Goal: Task Accomplishment & Management: Manage account settings

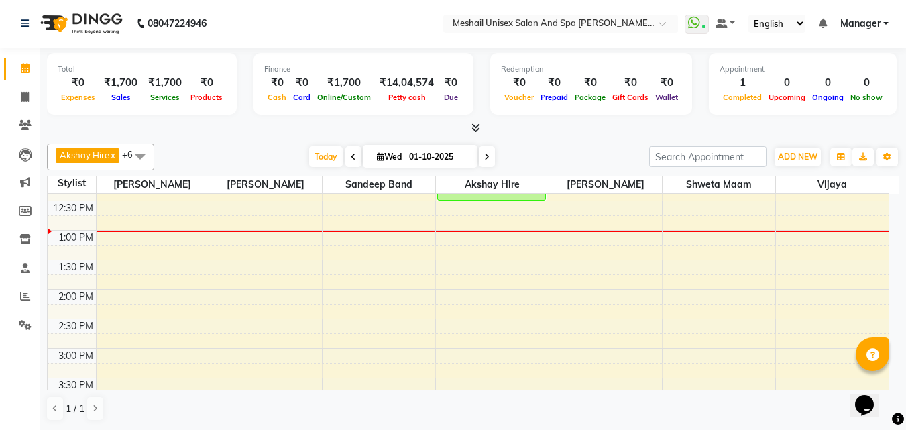
scroll to position [201, 0]
click at [107, 217] on div "9:00 AM 9:30 AM 10:00 AM 10:30 AM 11:00 AM 11:30 AM 12:00 PM 12:30 PM 1:00 PM 1…" at bounding box center [468, 376] width 841 height 766
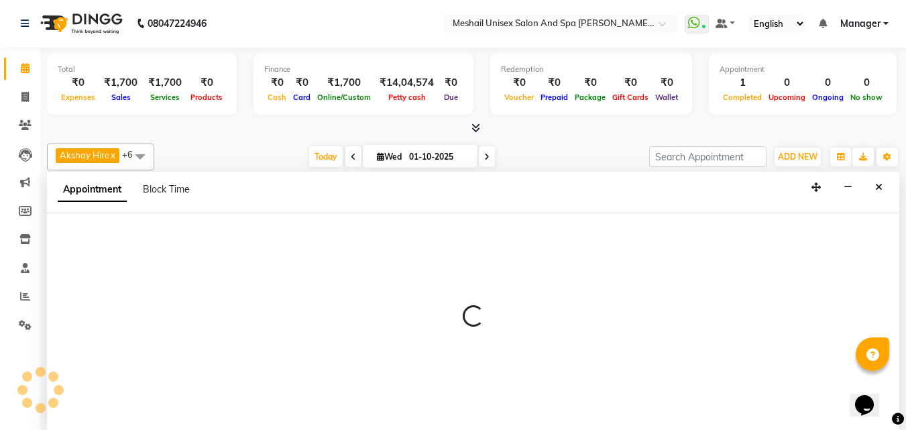
select select "52966"
select select "765"
select select "tentative"
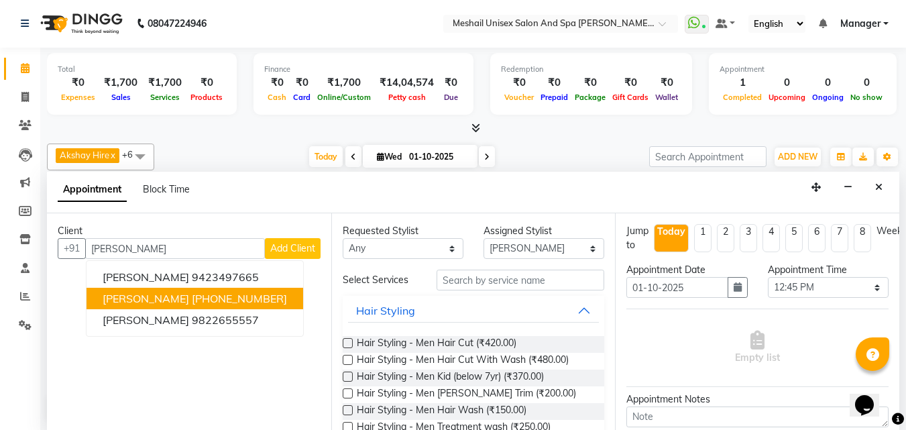
click at [204, 302] on ngb-highlight "[PHONE_NUMBER]" at bounding box center [239, 298] width 95 height 13
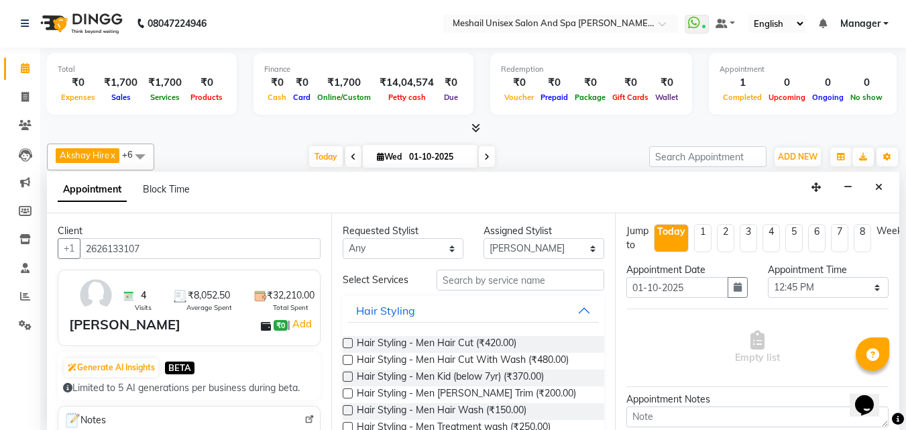
type input "2626133107"
click at [547, 281] on input "text" at bounding box center [520, 280] width 168 height 21
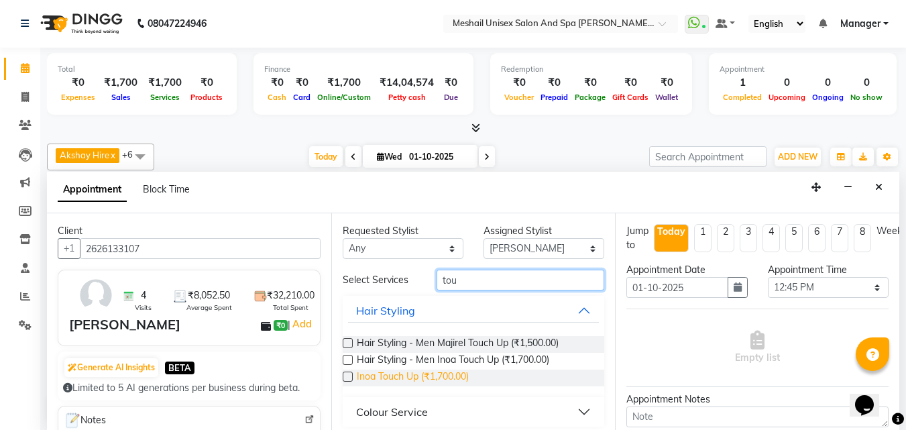
type input "tou"
click at [457, 373] on span "Inoa Touch Up (₹1,700.00)" at bounding box center [413, 377] width 112 height 17
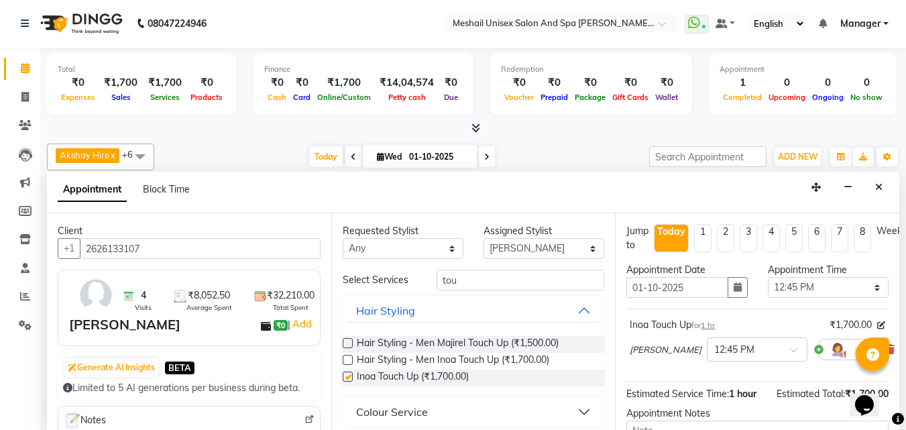
checkbox input "false"
click at [563, 245] on select "Select Akshay Hire Sandeep Band [PERSON_NAME] Shweta maam [PERSON_NAME] [PERSON…" at bounding box center [543, 248] width 121 height 21
select select "52970"
click at [483, 238] on select "Select Akshay Hire Sandeep Band [PERSON_NAME] Shweta maam [PERSON_NAME] [PERSON…" at bounding box center [543, 248] width 121 height 21
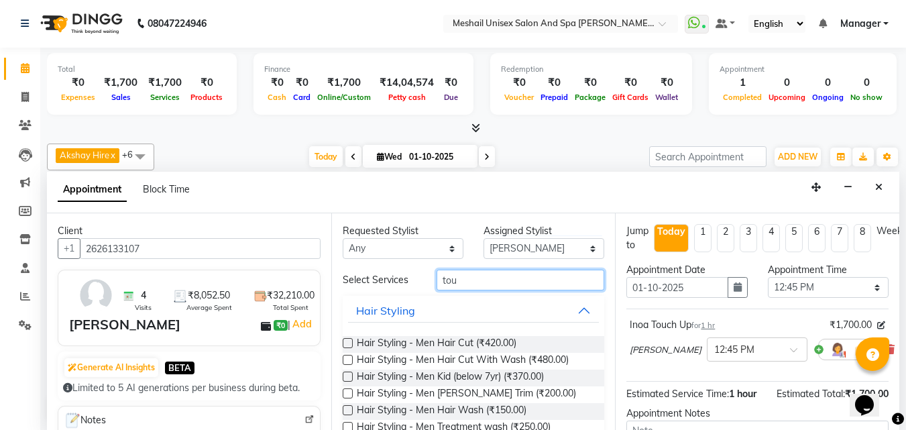
click at [475, 276] on input "tou" at bounding box center [520, 280] width 168 height 21
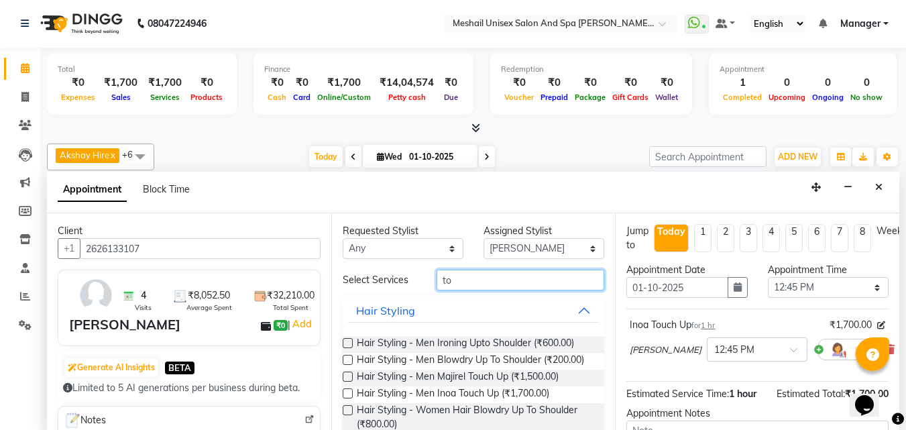
type input "t"
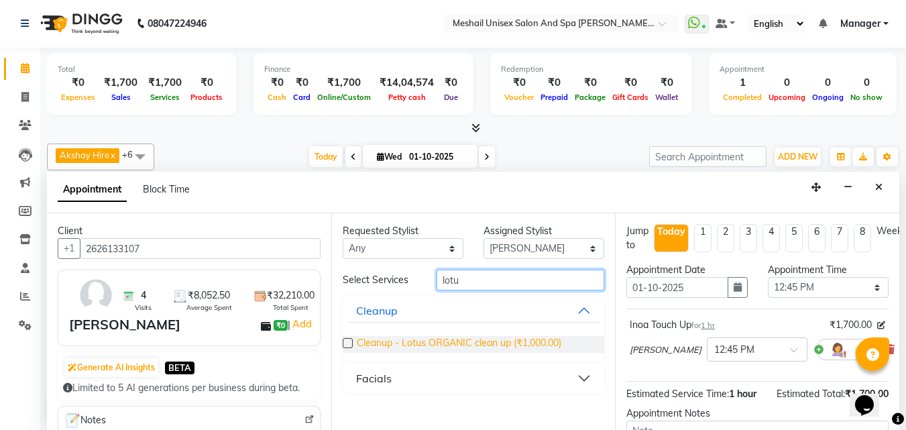
type input "lotu"
click at [490, 346] on span "Cleanup - Lotus ORGANIC clean up (₹1,000.00)" at bounding box center [459, 344] width 204 height 17
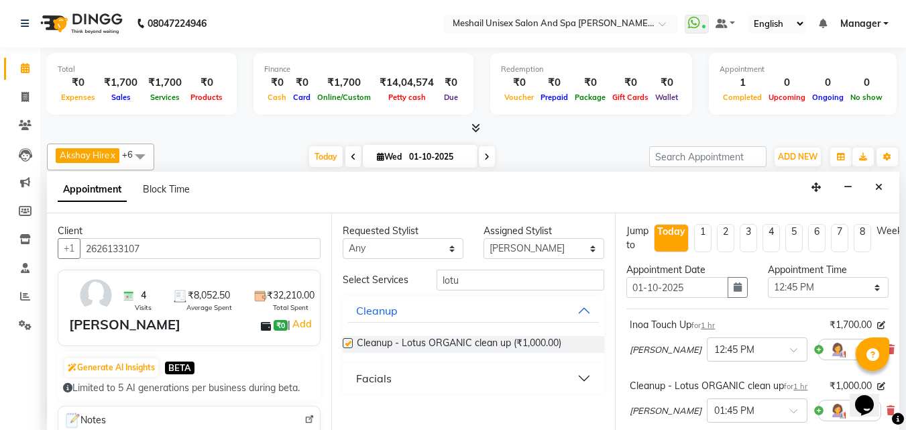
checkbox input "false"
click at [473, 282] on input "lotu" at bounding box center [520, 280] width 168 height 21
type input "l"
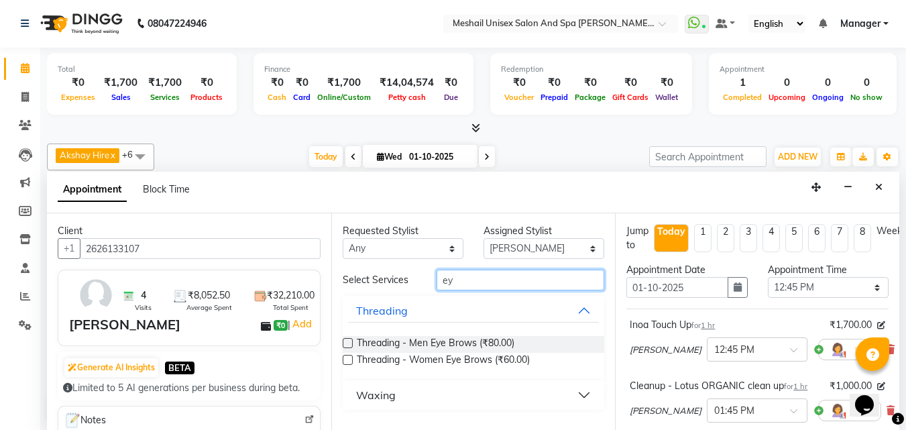
type input "ey"
click at [572, 394] on button "Waxing" at bounding box center [473, 395] width 251 height 24
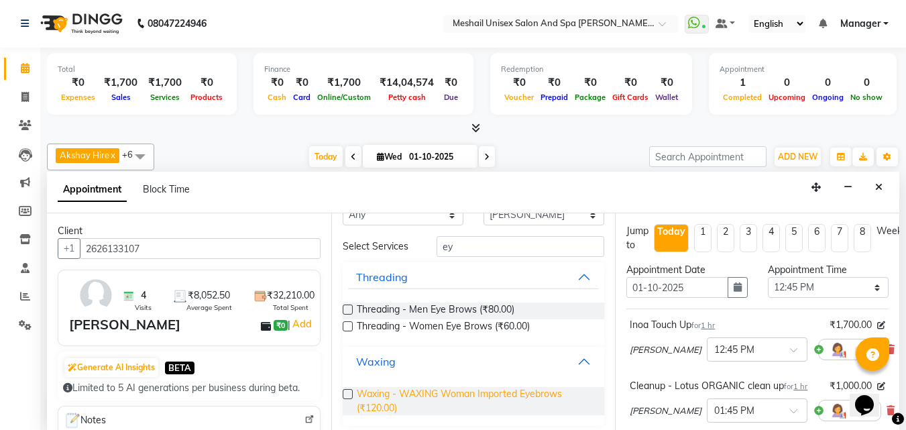
scroll to position [36, 0]
click at [452, 394] on span "Waxing - WAXING Woman Imported Eyebrows (₹120.00)" at bounding box center [475, 399] width 237 height 28
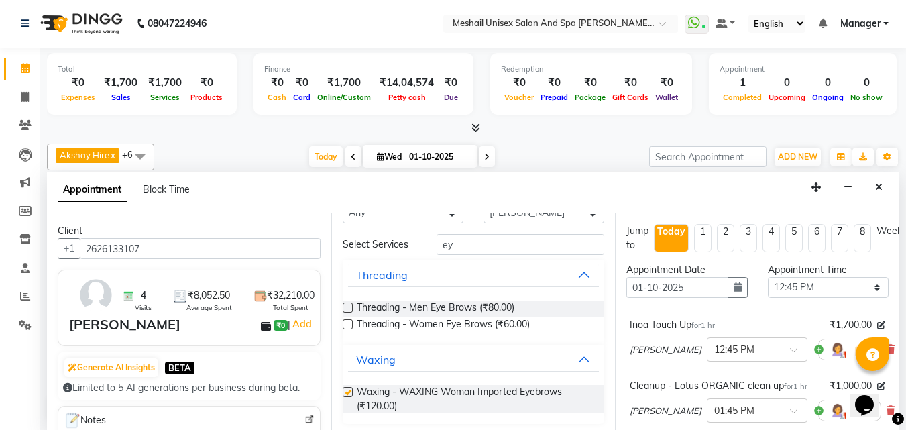
checkbox input "false"
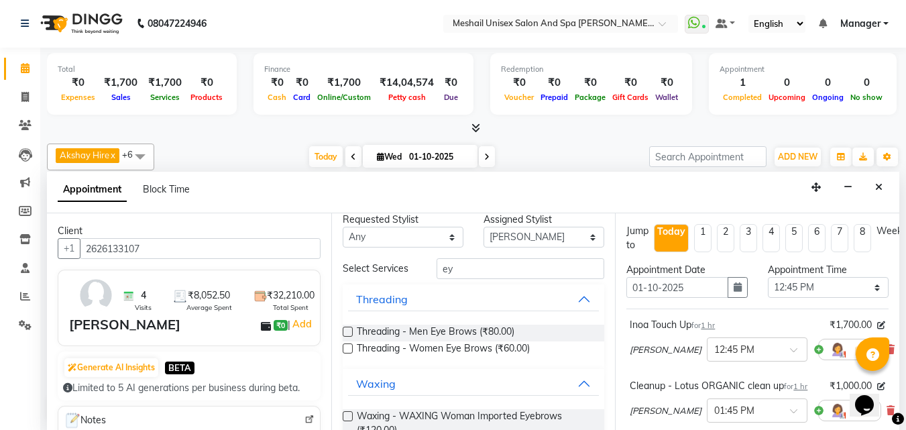
scroll to position [0, 0]
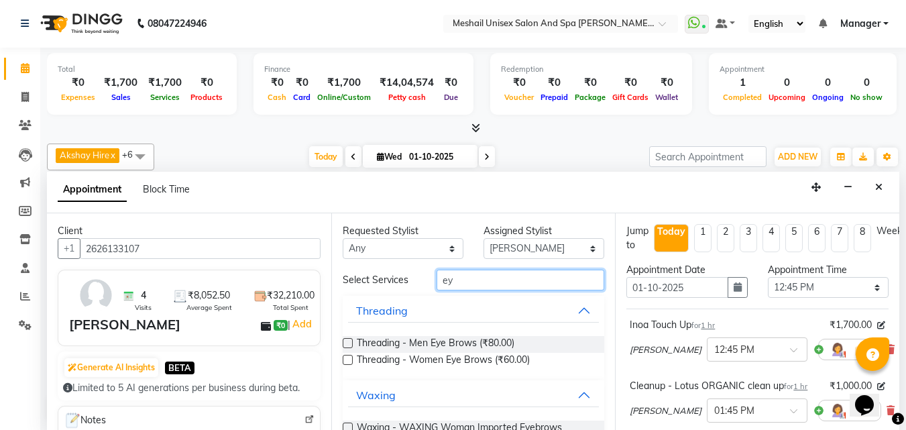
click at [482, 287] on input "ey" at bounding box center [520, 280] width 168 height 21
type input "e"
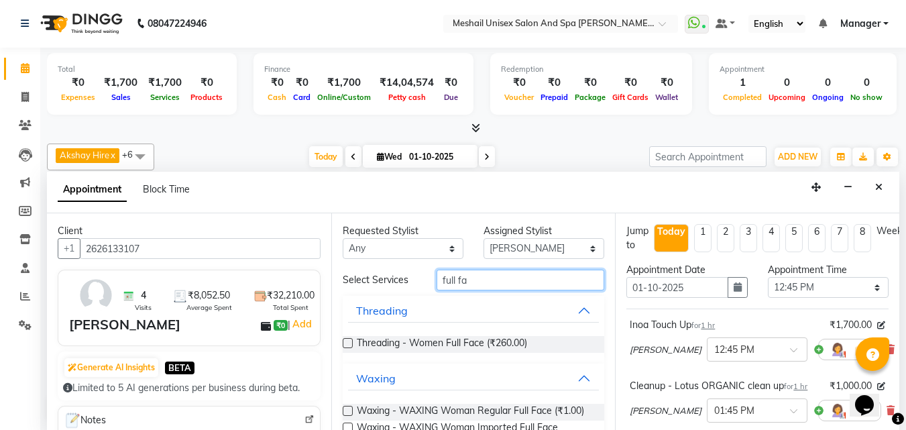
scroll to position [52, 0]
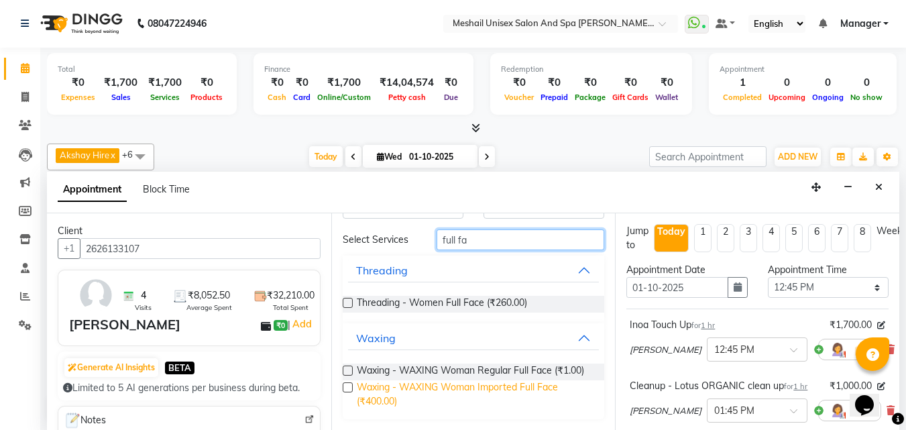
type input "full fa"
click at [427, 390] on span "Waxing - WAXING Woman Imported Full Face (₹400.00)" at bounding box center [475, 394] width 237 height 28
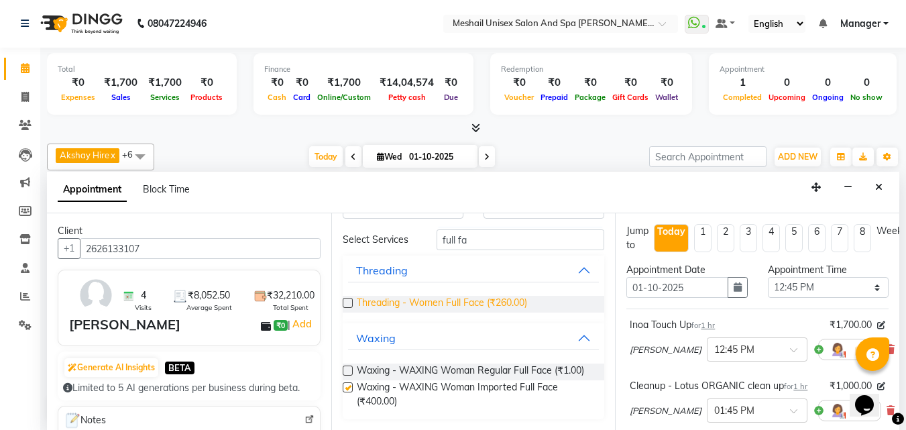
checkbox input "false"
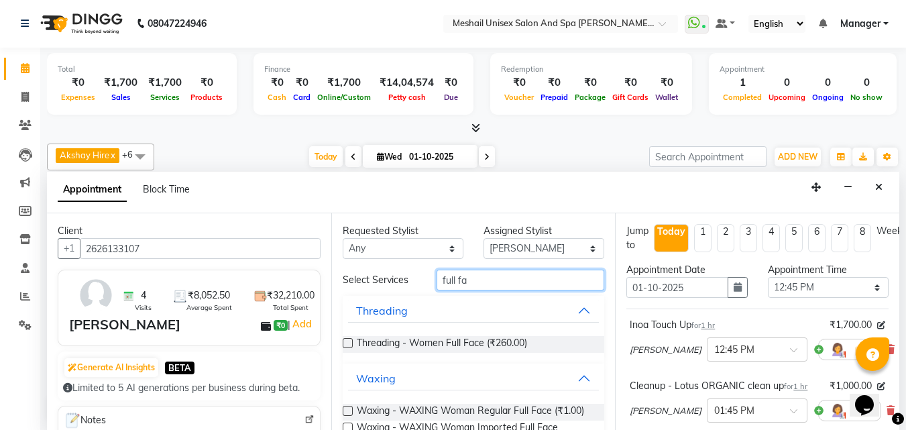
click at [483, 282] on input "full fa" at bounding box center [520, 280] width 168 height 21
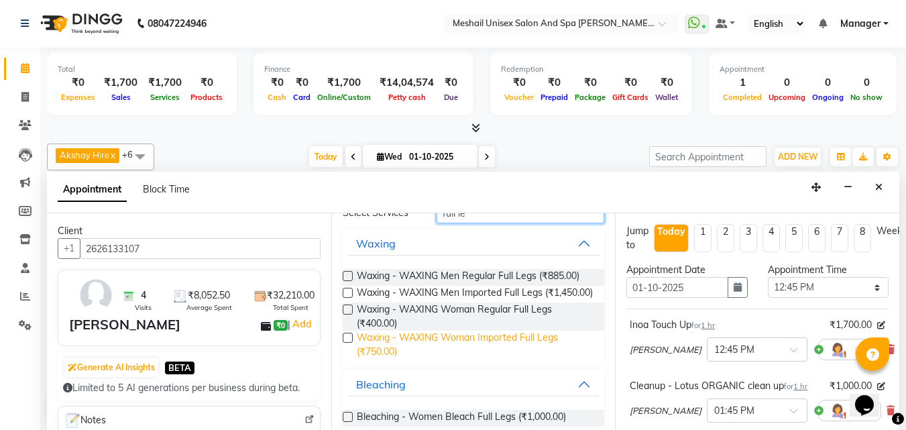
type input "full le"
click at [385, 349] on span "Waxing - WAXING Woman Imported Full Legs (₹750.00)" at bounding box center [475, 345] width 237 height 28
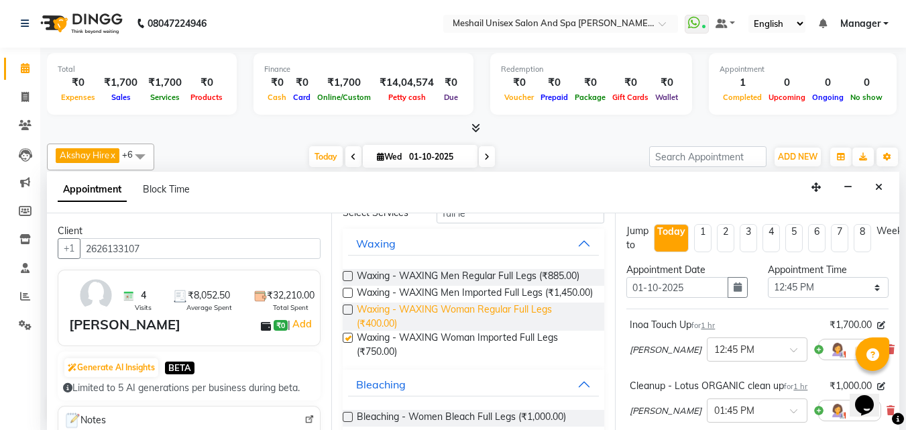
checkbox input "false"
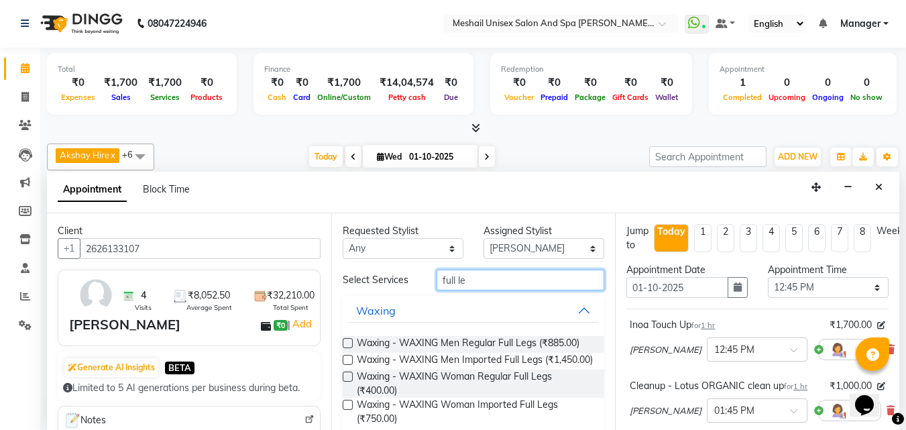
click at [479, 284] on input "full le" at bounding box center [520, 280] width 168 height 21
type input "f"
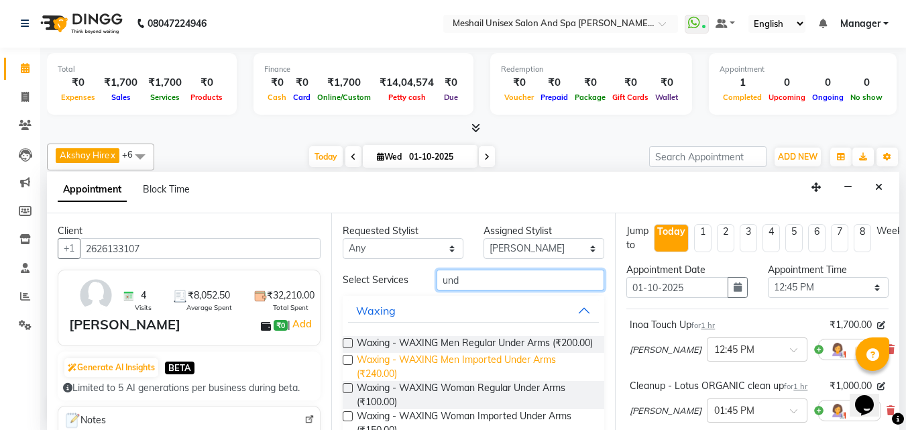
scroll to position [67, 0]
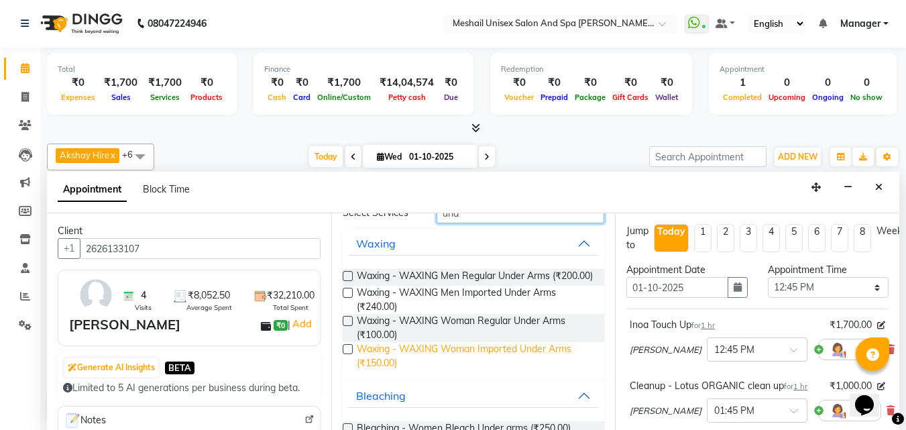
type input "und"
click at [394, 359] on span "Waxing - WAXING Woman Imported Under Arms (₹150.00)" at bounding box center [475, 356] width 237 height 28
checkbox input "false"
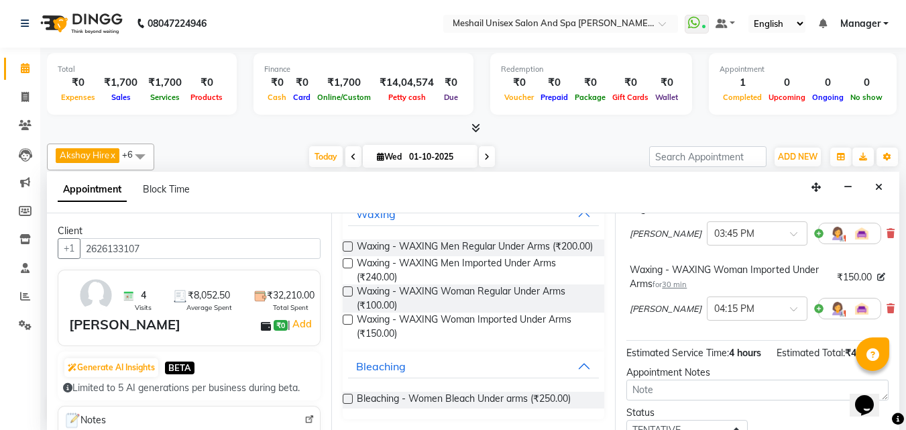
scroll to position [534, 0]
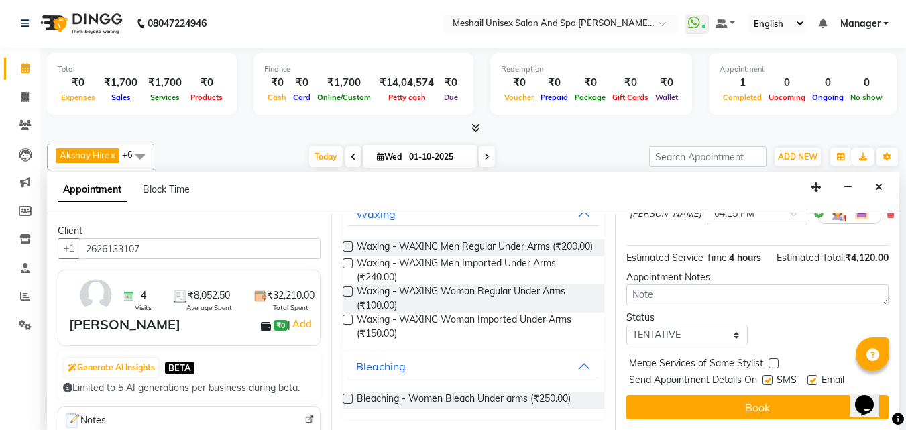
click at [771, 375] on label at bounding box center [767, 380] width 10 height 10
click at [771, 377] on input "checkbox" at bounding box center [766, 381] width 9 height 9
checkbox input "false"
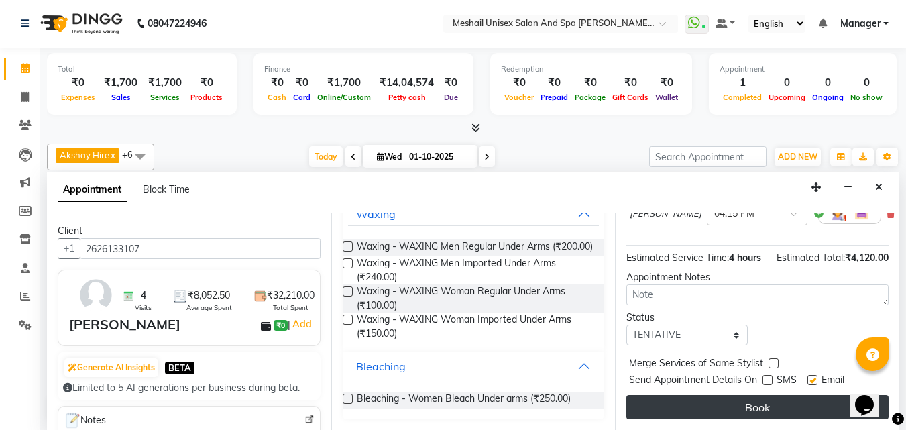
click at [761, 398] on button "Book" at bounding box center [757, 407] width 262 height 24
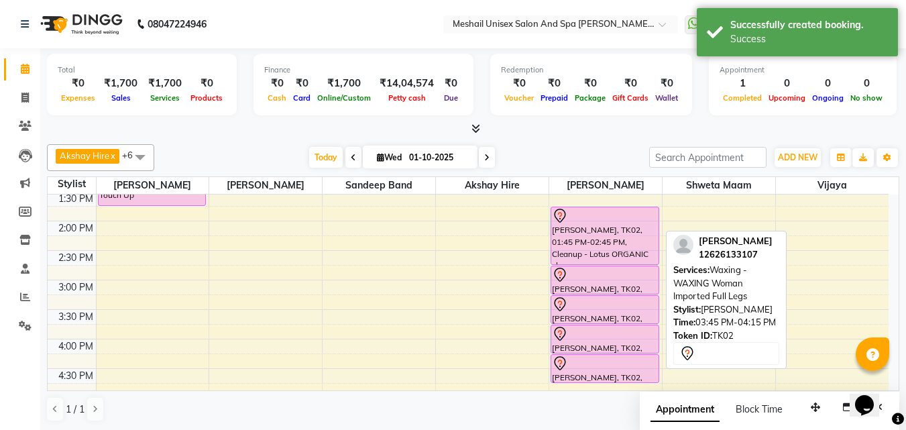
scroll to position [134, 0]
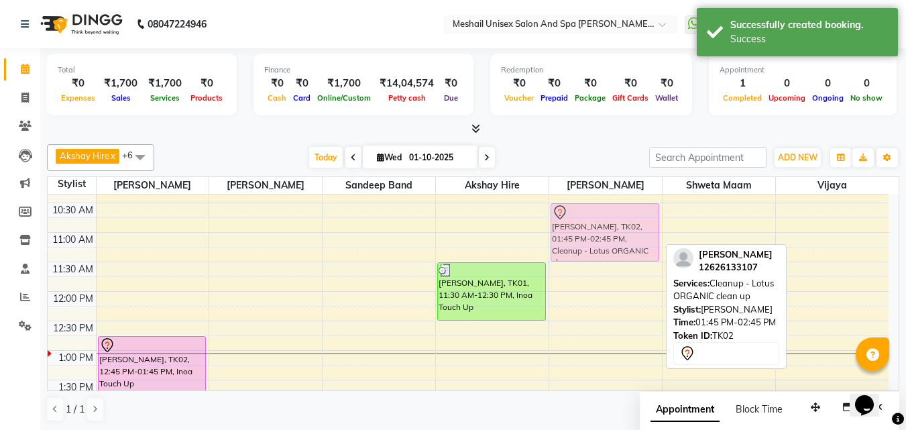
drag, startPoint x: 617, startPoint y: 351, endPoint x: 649, endPoint y: 208, distance: 146.9
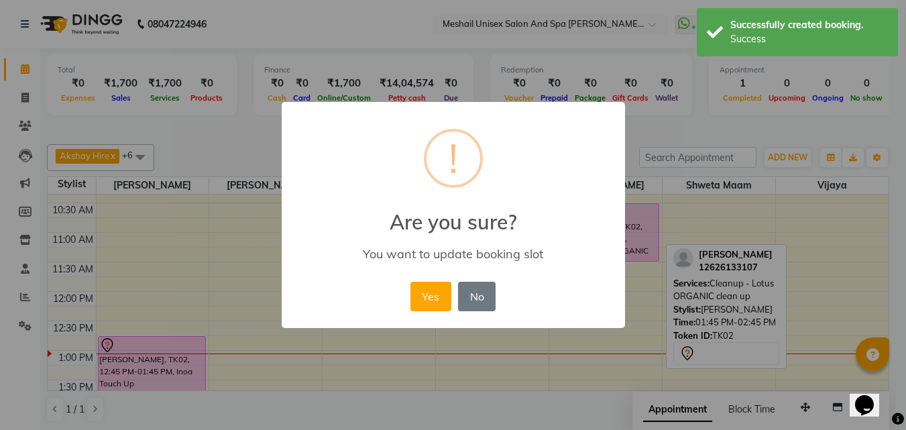
scroll to position [78, 0]
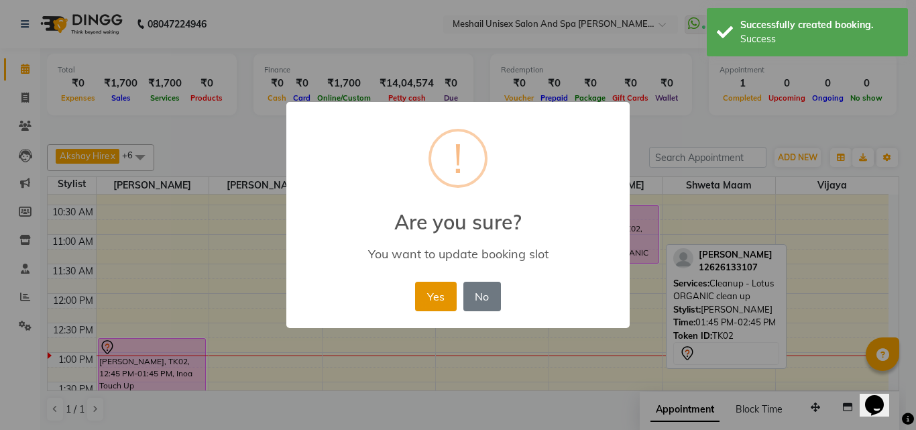
click at [423, 295] on button "Yes" at bounding box center [435, 297] width 41 height 30
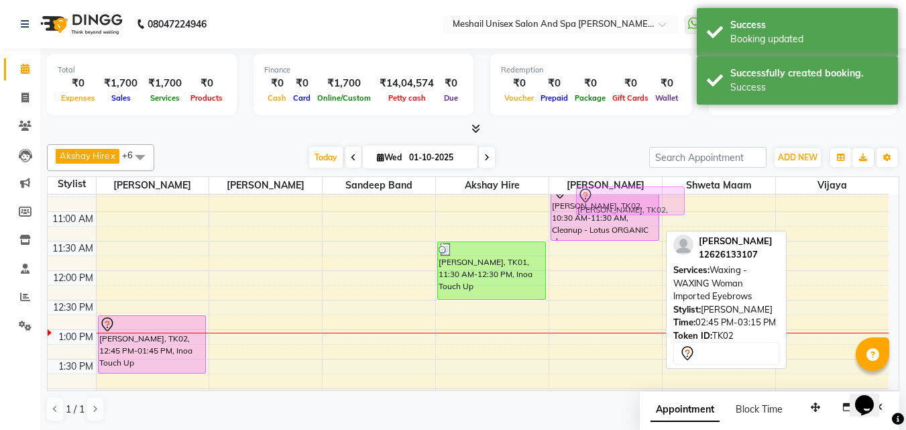
scroll to position [95, 0]
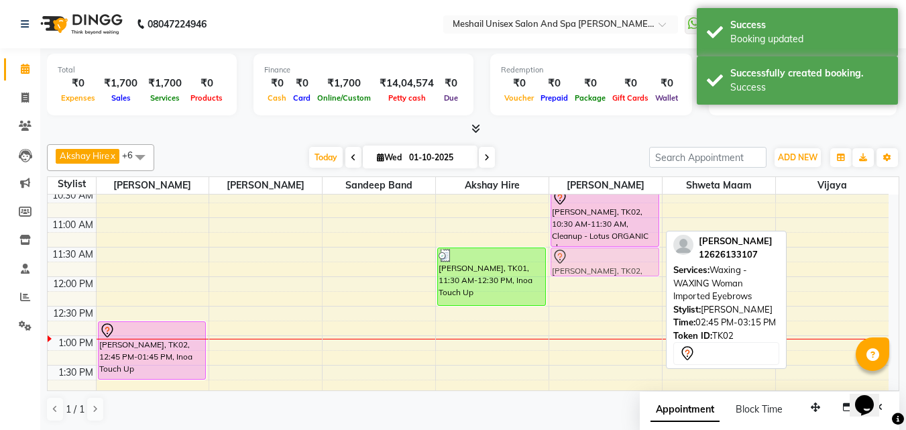
drag, startPoint x: 601, startPoint y: 266, endPoint x: 615, endPoint y: 261, distance: 14.8
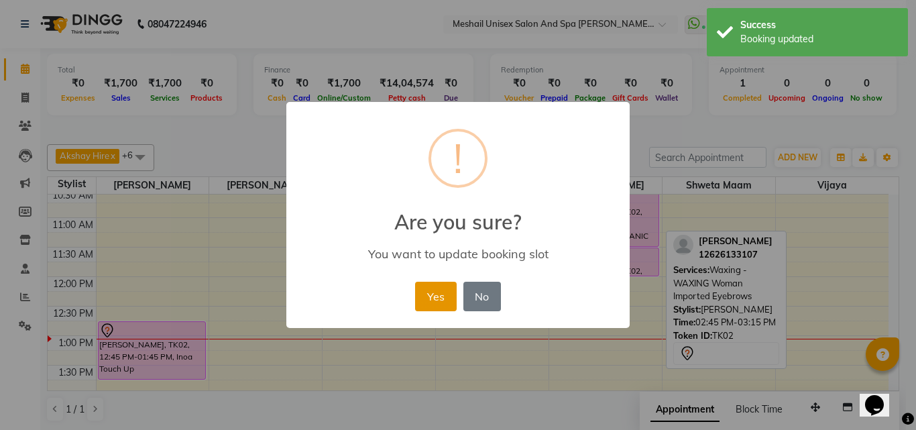
click at [451, 289] on button "Yes" at bounding box center [435, 297] width 41 height 30
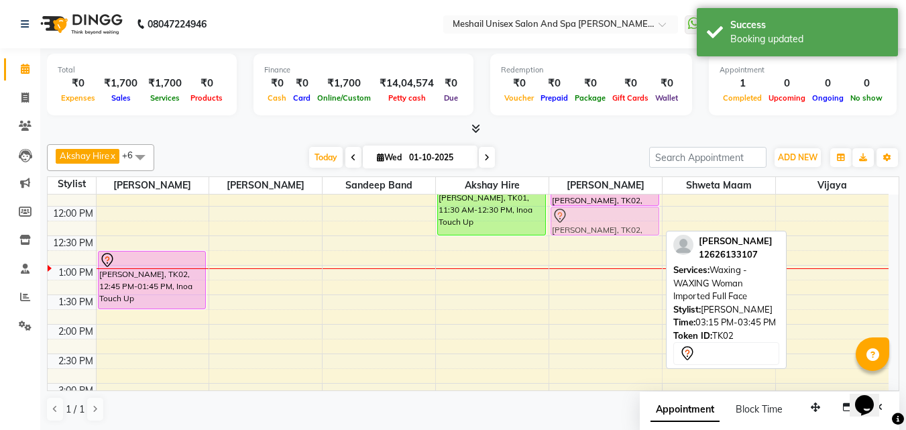
scroll to position [163, 0]
drag, startPoint x: 585, startPoint y: 284, endPoint x: 636, endPoint y: 230, distance: 73.5
click at [636, 230] on div "[PERSON_NAME], TK02, 10:30 AM-11:30 AM, Cleanup - Lotus ORGANIC clean up [PERSO…" at bounding box center [605, 415] width 113 height 766
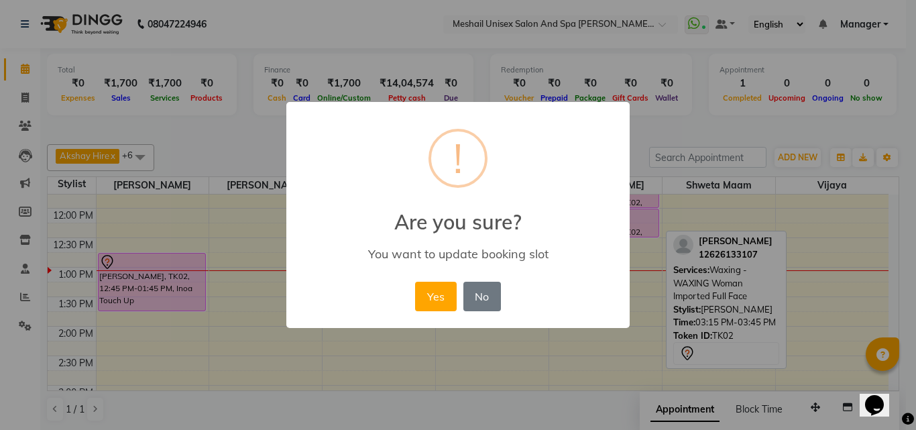
drag, startPoint x: 447, startPoint y: 290, endPoint x: 535, endPoint y: 274, distance: 89.3
click at [453, 292] on button "Yes" at bounding box center [435, 297] width 41 height 30
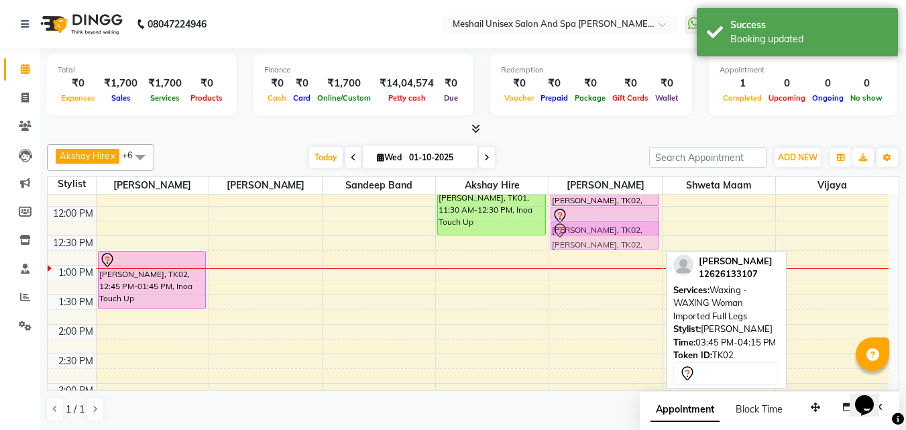
scroll to position [164, 0]
drag, startPoint x: 600, startPoint y: 239, endPoint x: 616, endPoint y: 249, distance: 18.6
click at [616, 249] on div "[PERSON_NAME], TK02, 10:30 AM-11:30 AM, Cleanup - Lotus ORGANIC clean up [PERSO…" at bounding box center [605, 414] width 113 height 766
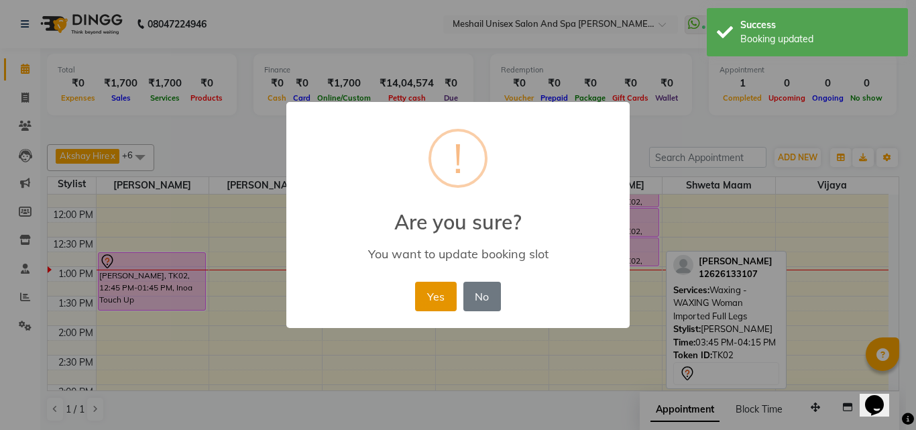
click at [440, 295] on button "Yes" at bounding box center [435, 297] width 41 height 30
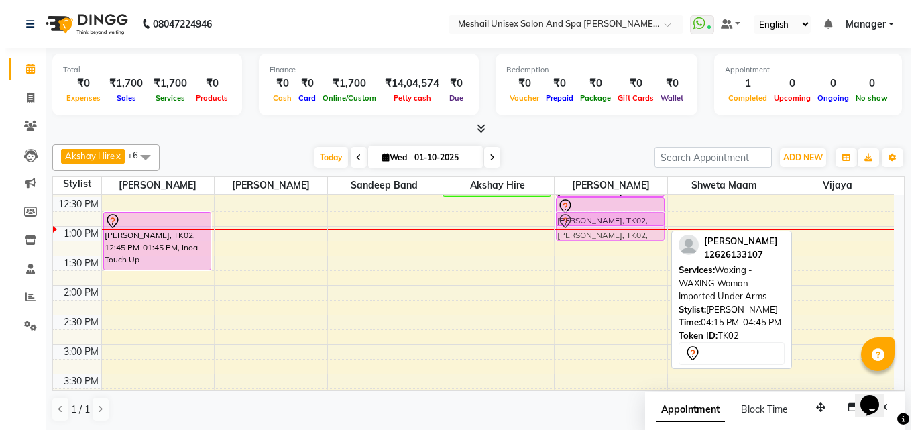
scroll to position [201, 0]
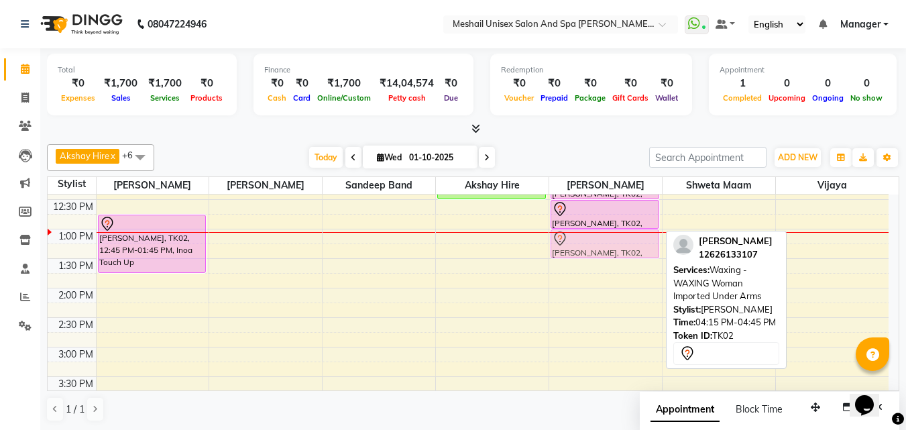
drag, startPoint x: 593, startPoint y: 338, endPoint x: 642, endPoint y: 239, distance: 110.9
click at [642, 239] on div "[PERSON_NAME], TK02, 10:30 AM-11:30 AM, Cleanup - Lotus ORGANIC clean up [PERSO…" at bounding box center [605, 376] width 113 height 766
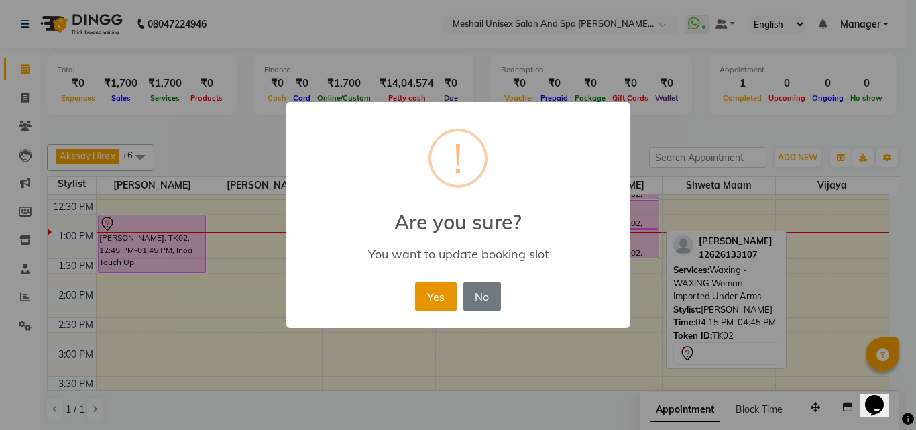
click at [424, 292] on button "Yes" at bounding box center [435, 297] width 41 height 30
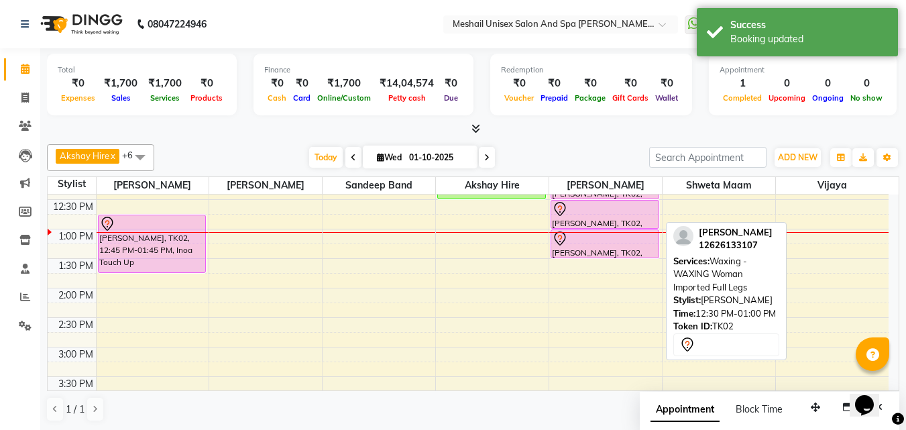
click at [597, 209] on div at bounding box center [605, 209] width 106 height 16
click at [597, 208] on div at bounding box center [605, 209] width 106 height 16
select select "7"
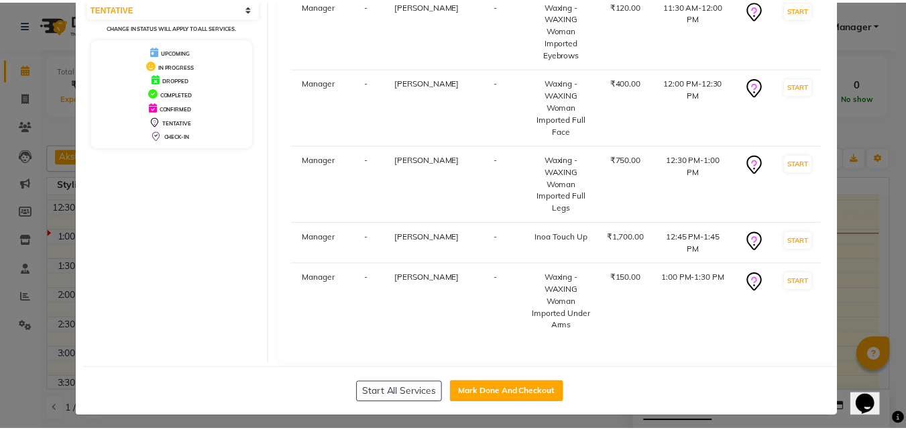
scroll to position [207, 0]
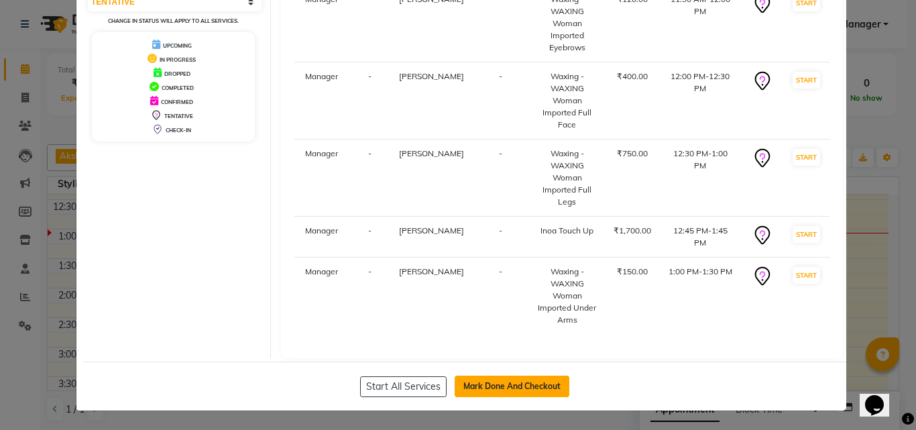
click at [534, 389] on button "Mark Done And Checkout" at bounding box center [512, 385] width 115 height 21
select select "service"
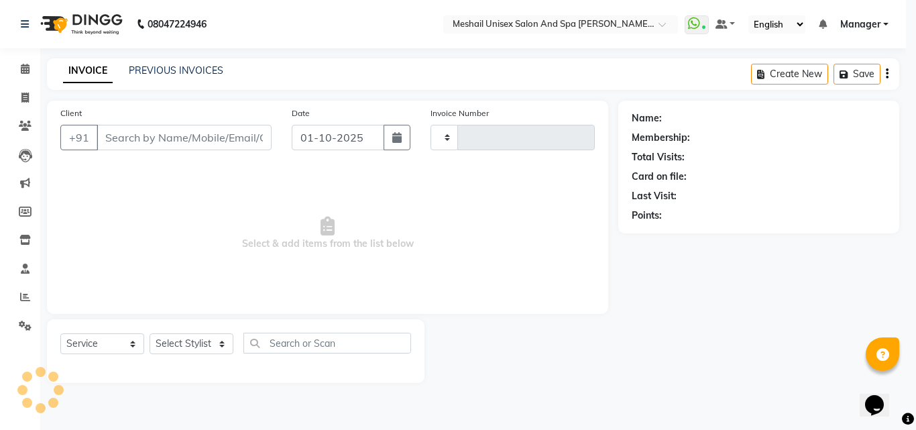
type input "2865"
select select "6713"
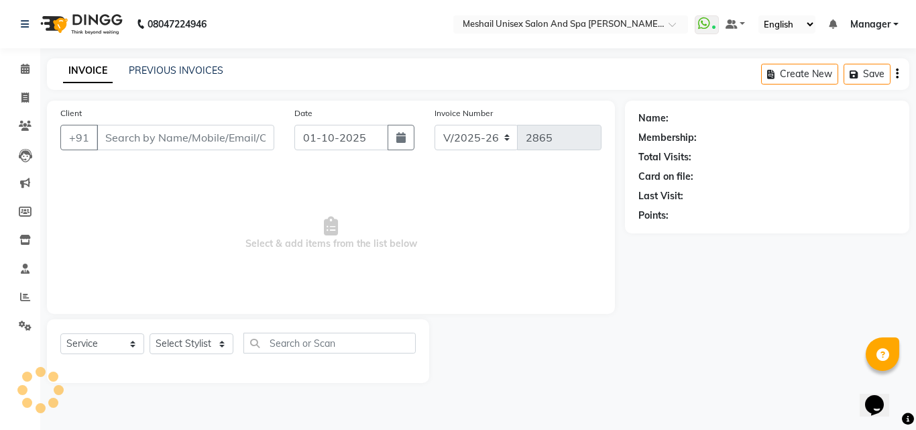
type input "12626133107"
select select "52970"
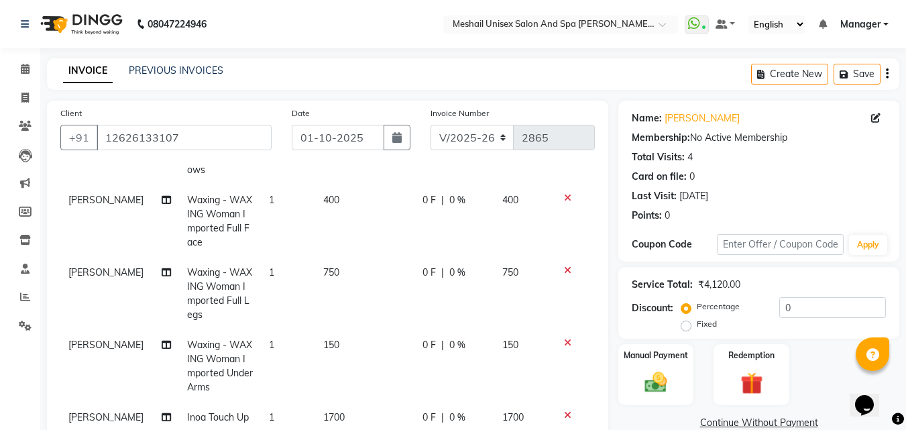
scroll to position [268, 0]
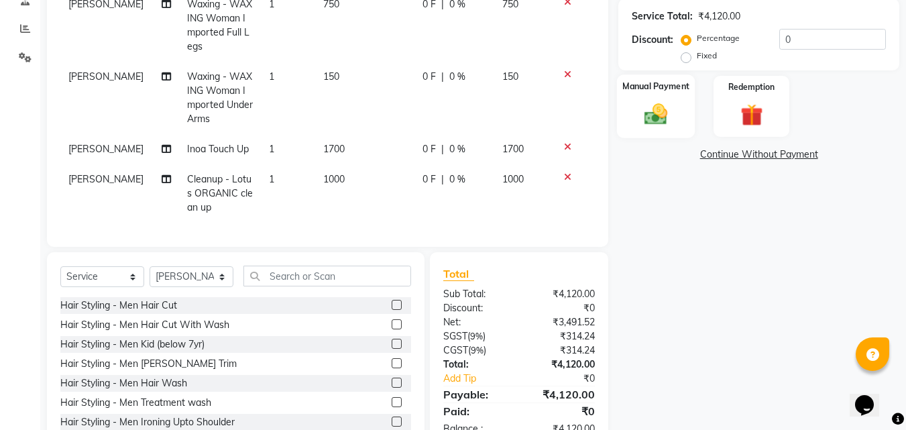
click at [658, 110] on img at bounding box center [656, 114] width 38 height 27
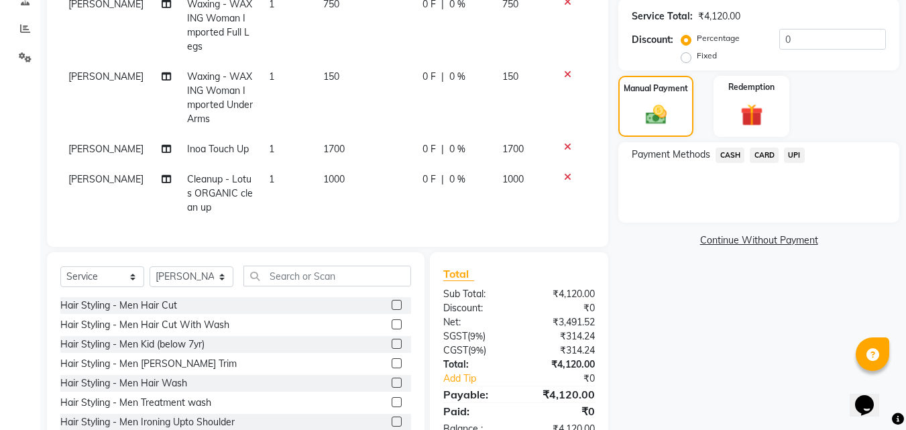
click at [762, 154] on span "CARD" at bounding box center [764, 155] width 29 height 15
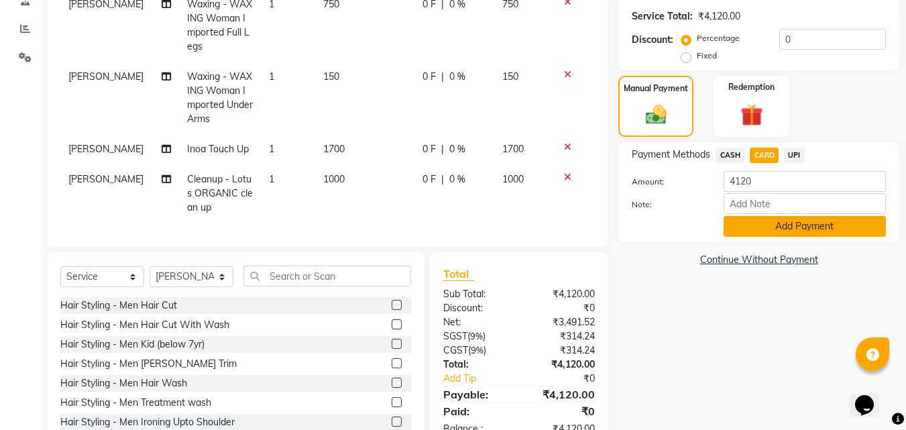
click at [793, 227] on button "Add Payment" at bounding box center [804, 226] width 162 height 21
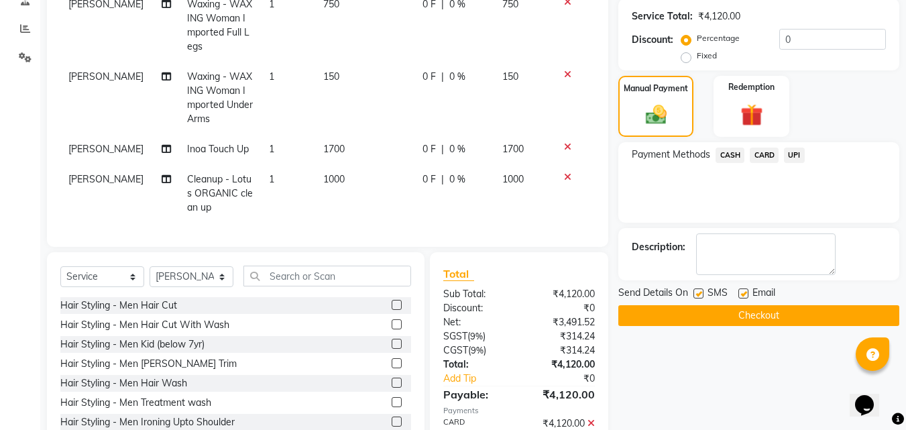
scroll to position [336, 0]
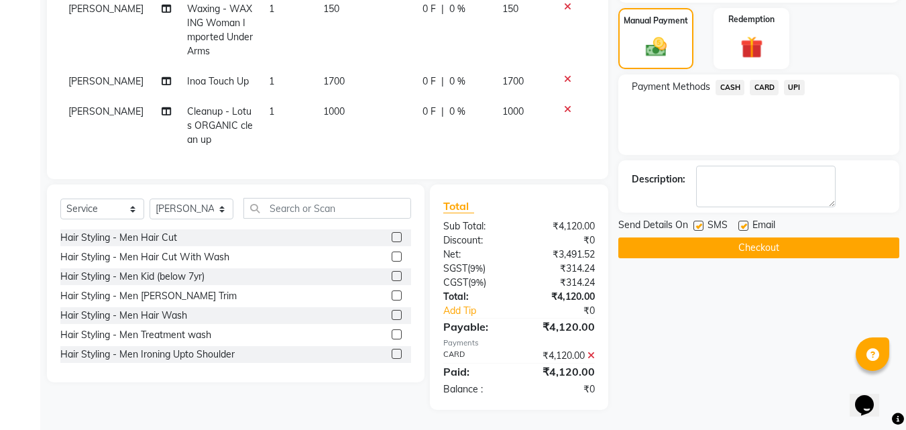
click at [776, 241] on button "Checkout" at bounding box center [758, 247] width 281 height 21
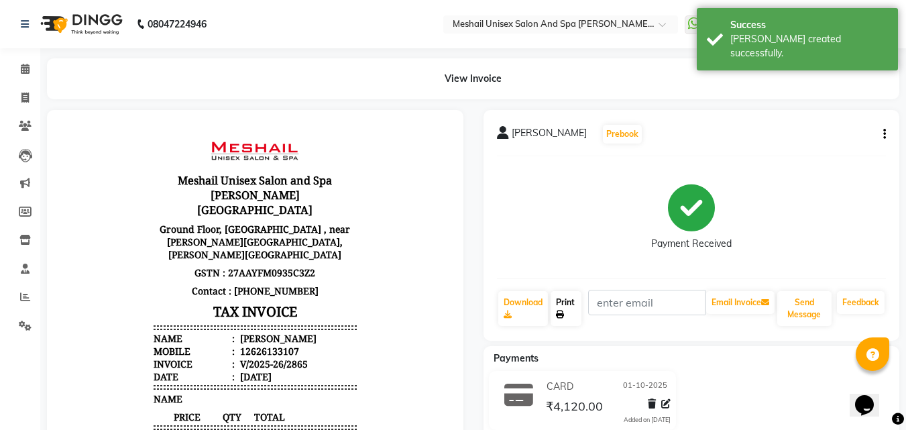
click at [581, 307] on link "Print" at bounding box center [565, 308] width 31 height 35
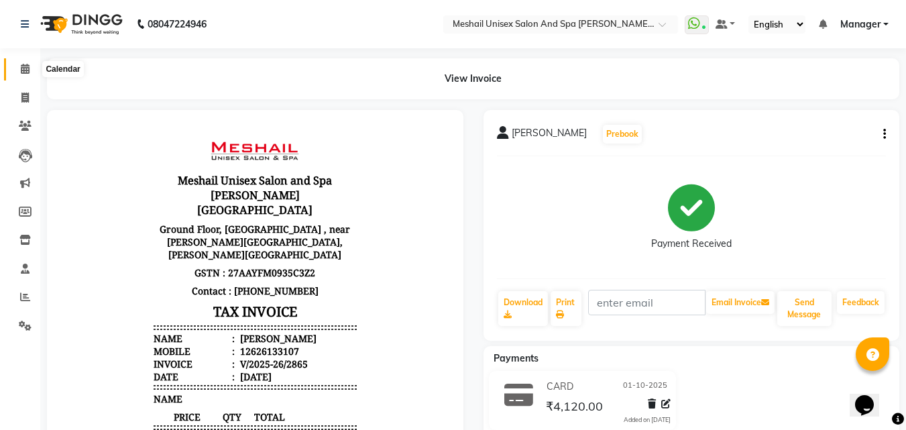
click at [26, 69] on icon at bounding box center [25, 69] width 9 height 10
